Goal: Information Seeking & Learning: Learn about a topic

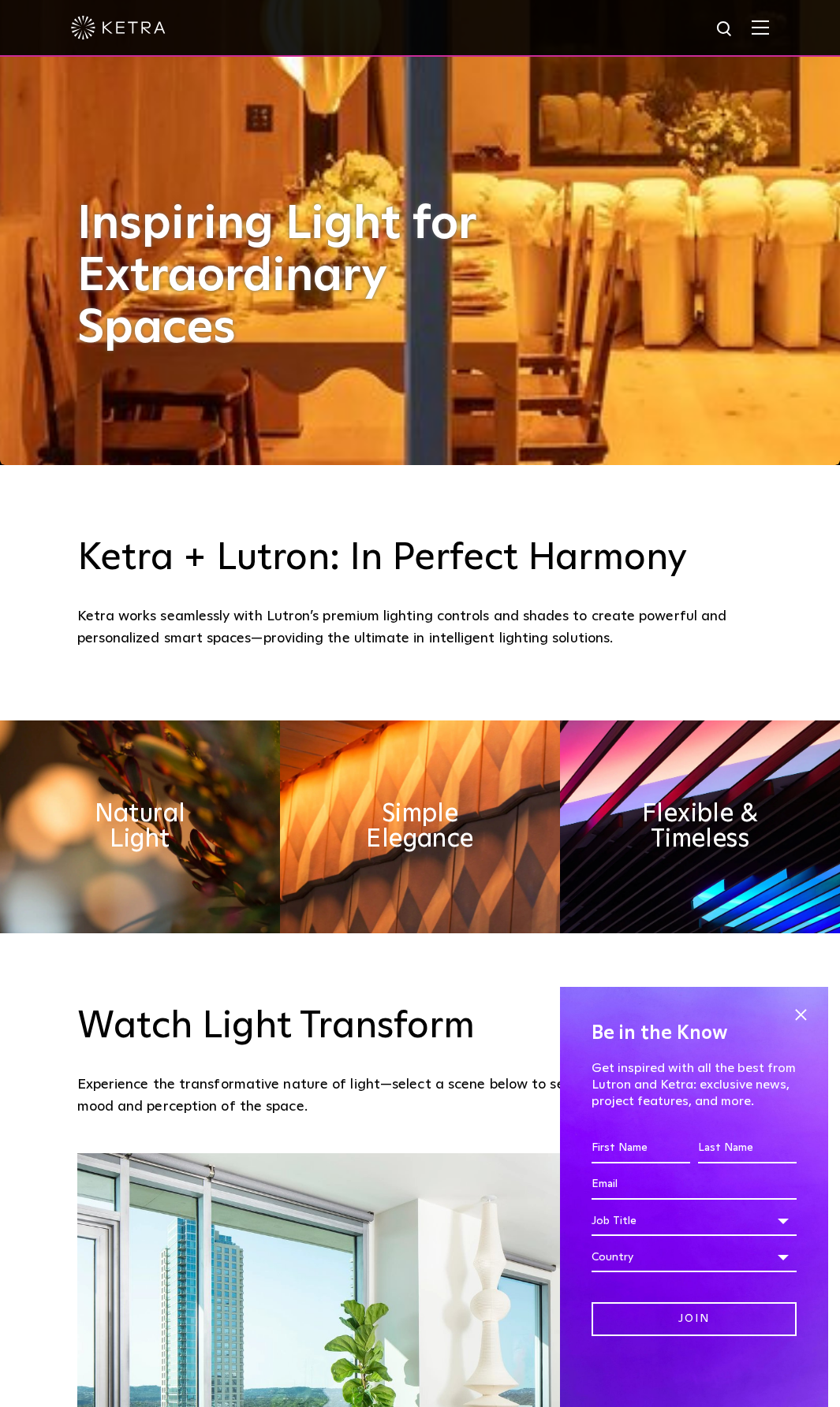
scroll to position [1262, 0]
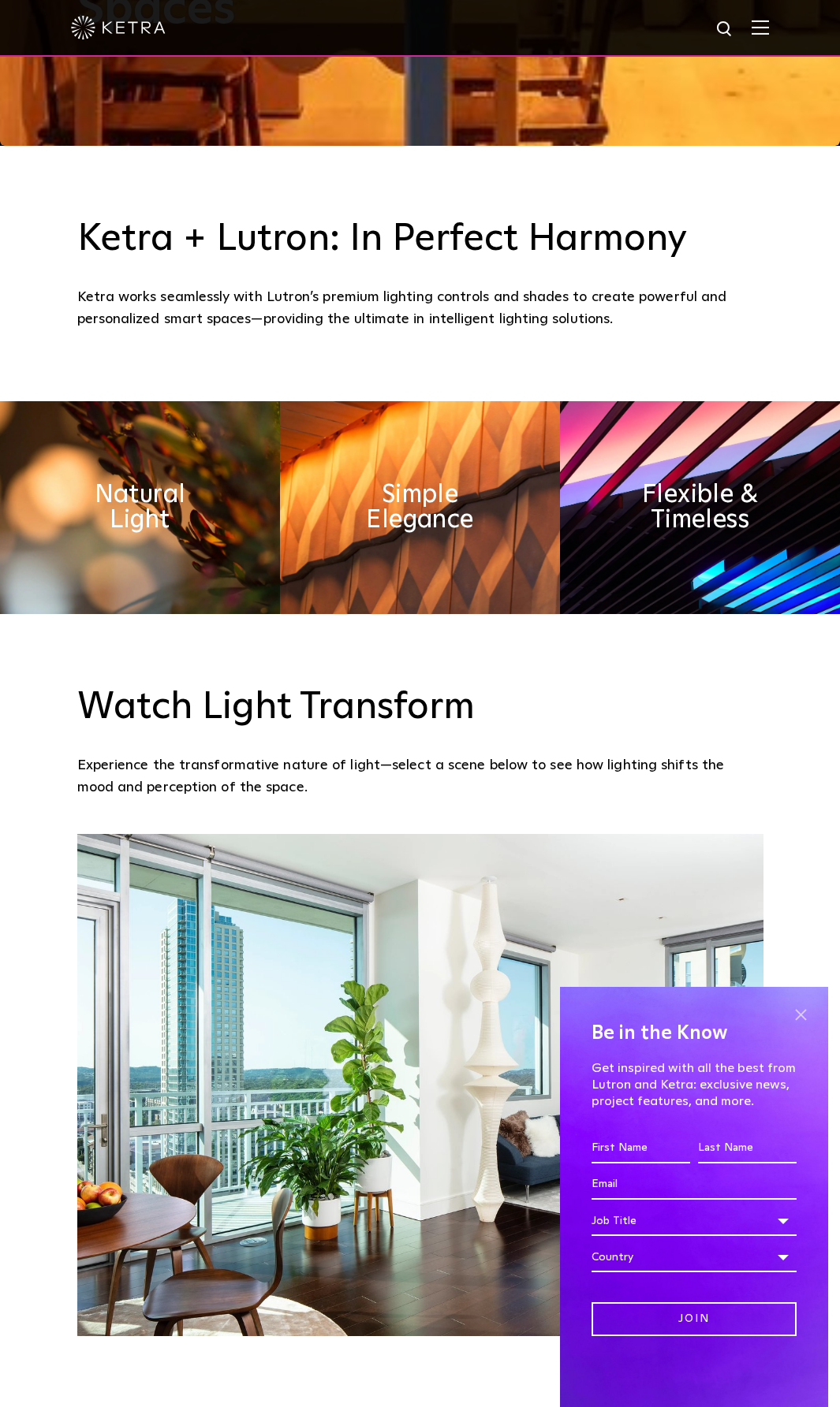
click at [802, 1008] on span at bounding box center [800, 1015] width 23 height 23
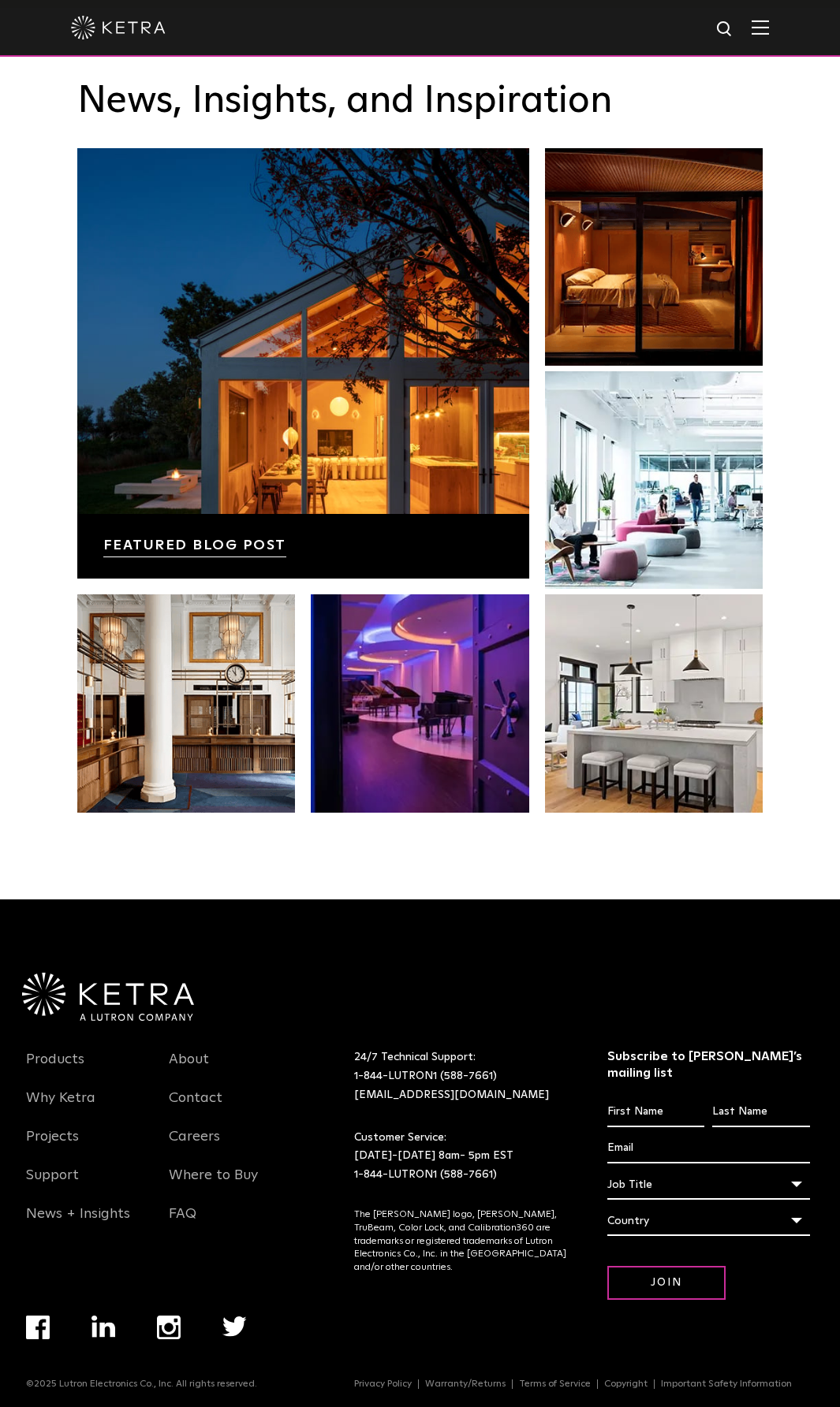
scroll to position [3021, 0]
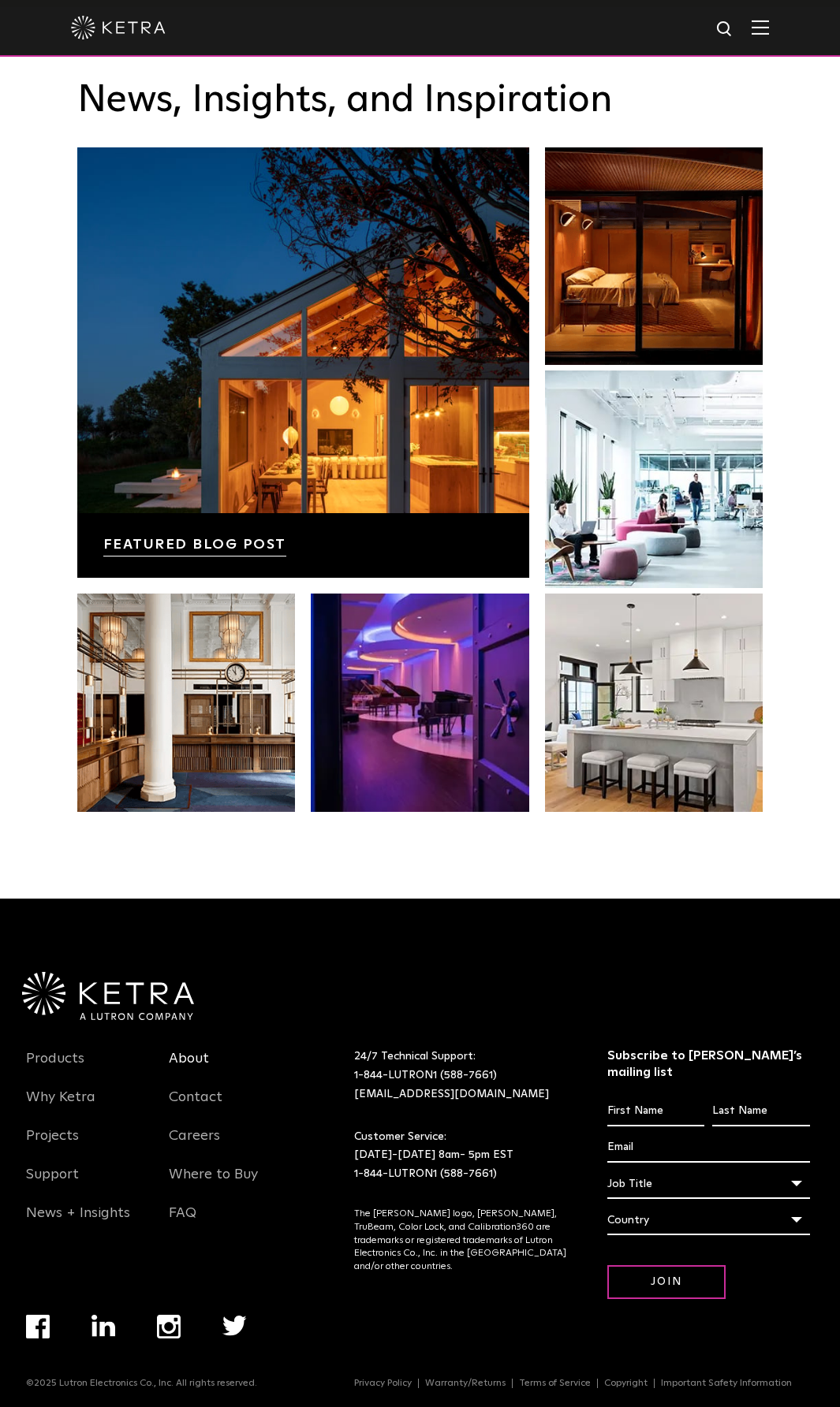
click at [191, 1055] on link "About" at bounding box center [188, 1067] width 40 height 36
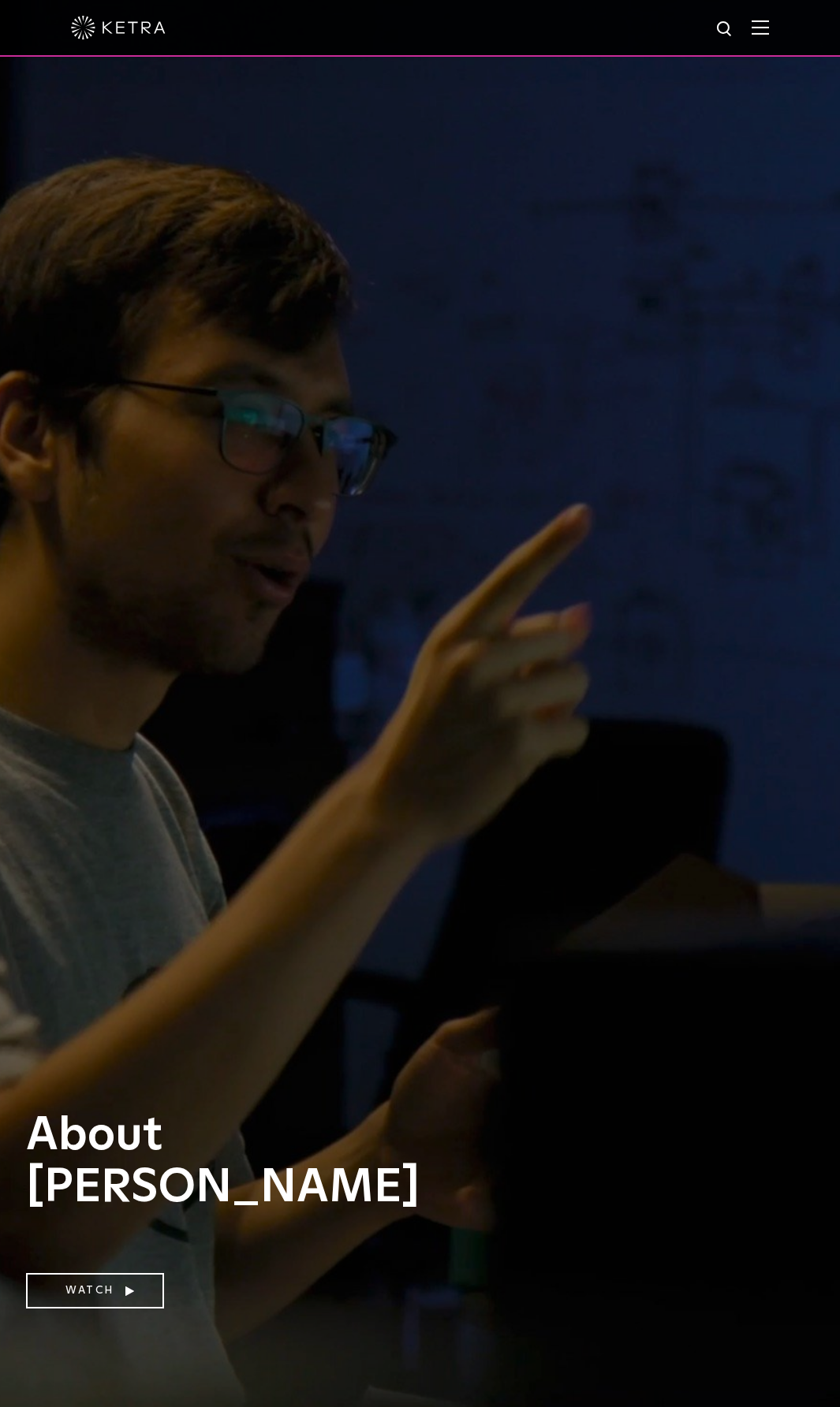
drag, startPoint x: 617, startPoint y: 891, endPoint x: 273, endPoint y: 449, distance: 560.1
click at [769, 40] on div at bounding box center [420, 27] width 698 height 56
click at [769, 33] on img at bounding box center [760, 26] width 18 height 15
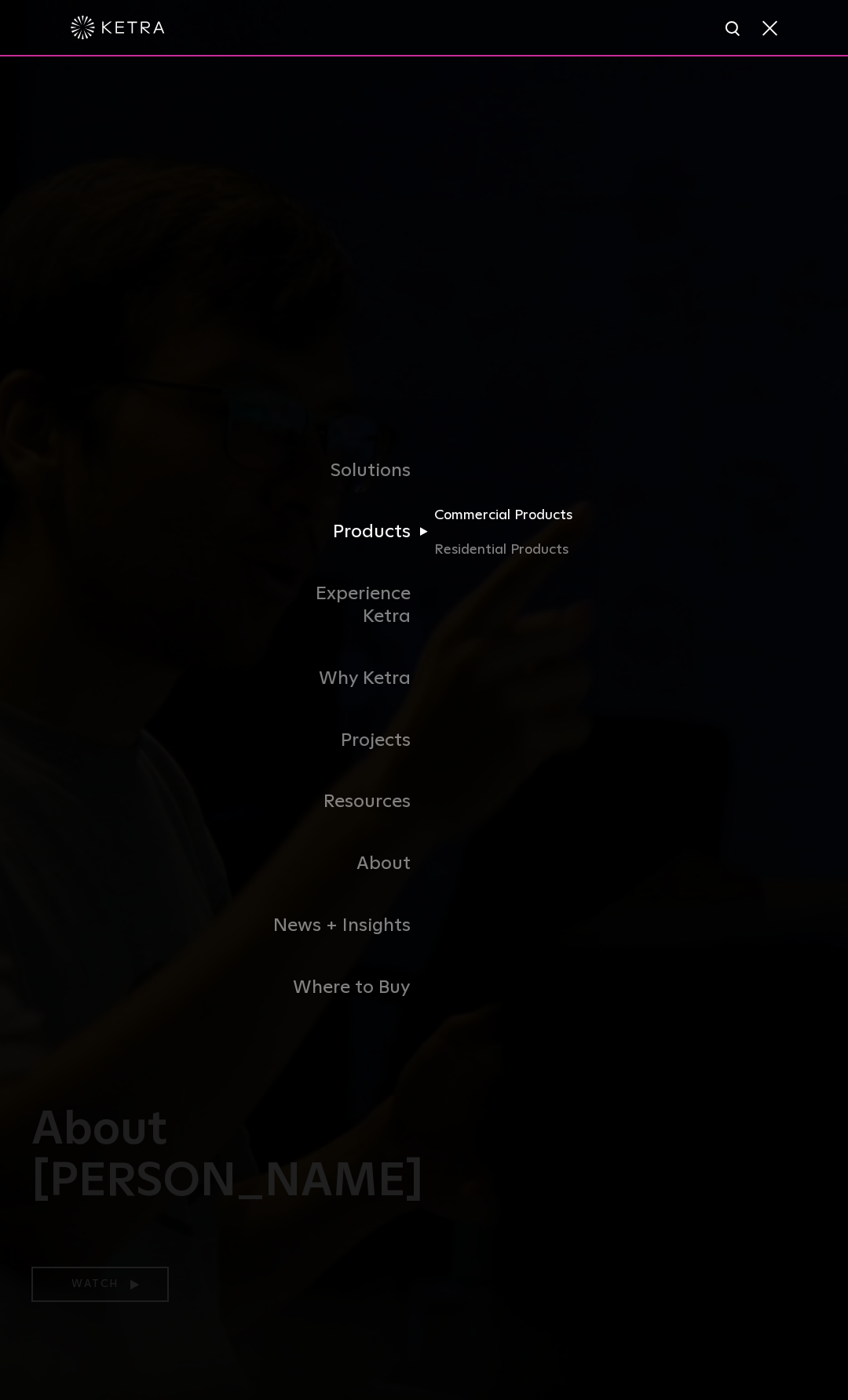
click at [477, 533] on link "Commercial Products" at bounding box center [509, 521] width 151 height 35
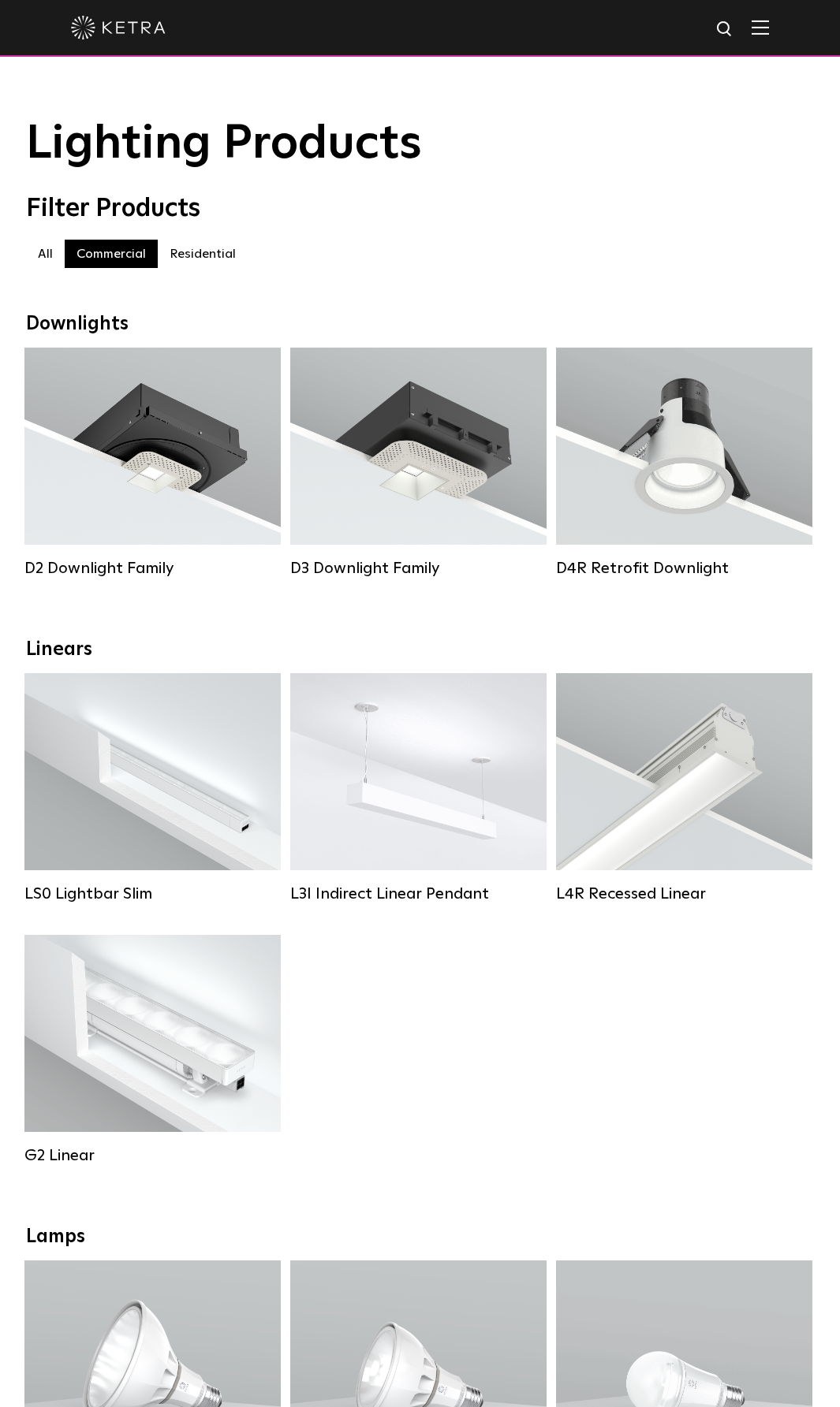
click at [769, 26] on img at bounding box center [760, 26] width 18 height 15
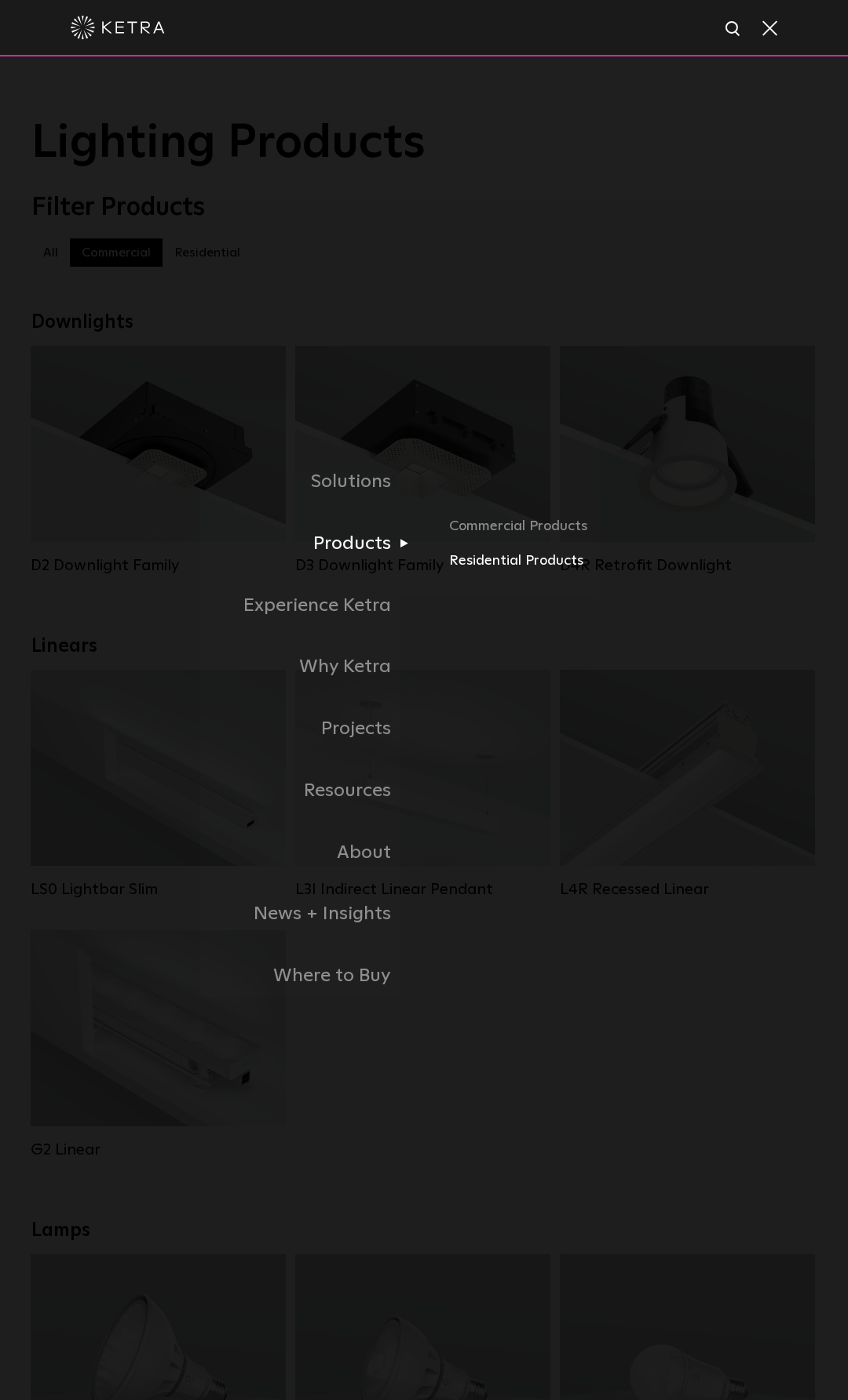
click at [464, 559] on link "Residential Products" at bounding box center [632, 560] width 367 height 22
